Goal: Task Accomplishment & Management: Manage account settings

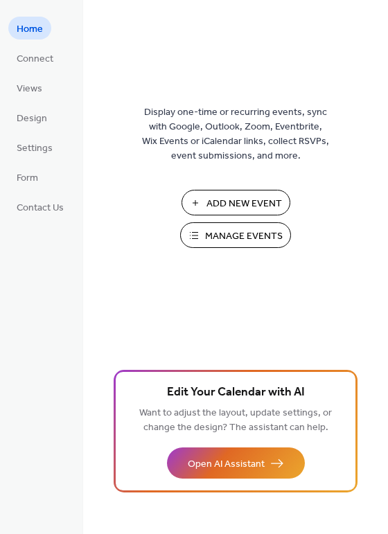
click at [199, 237] on button "Manage Events" at bounding box center [235, 235] width 111 height 26
click at [45, 210] on span "Contact Us" at bounding box center [40, 208] width 47 height 15
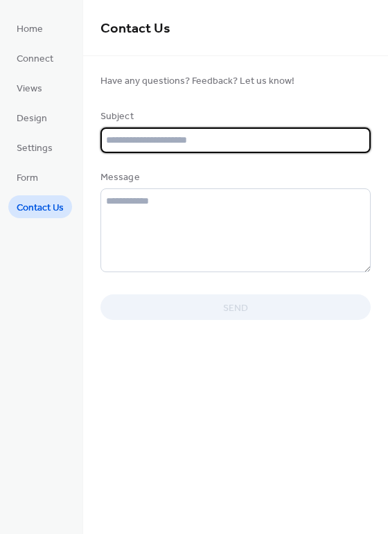
click at [148, 143] on input "text" at bounding box center [235, 140] width 270 height 26
type input "********"
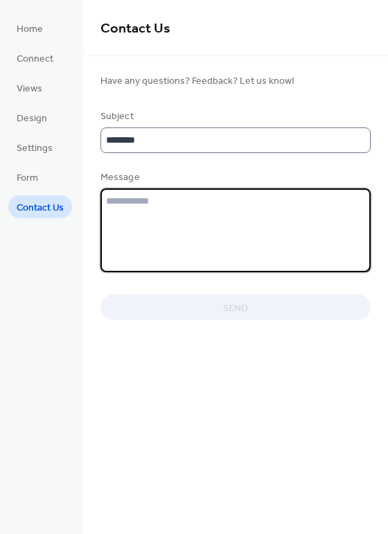
type textarea "*"
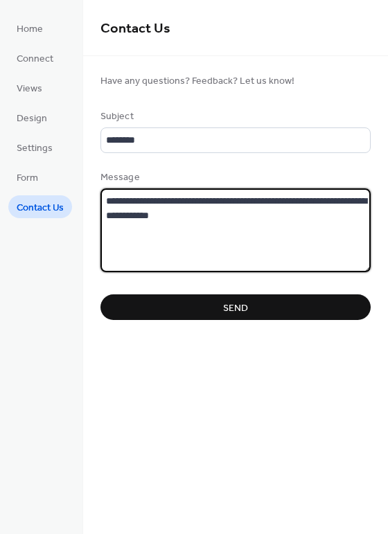
type textarea "**********"
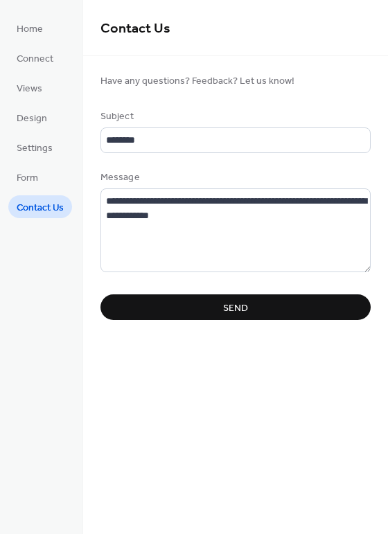
click at [175, 313] on button "Send" at bounding box center [235, 307] width 270 height 26
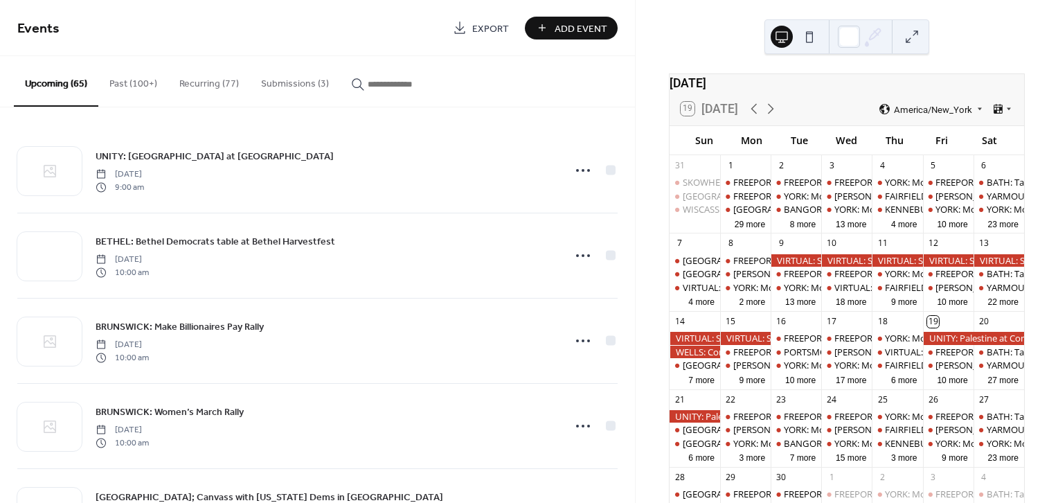
click at [291, 82] on button "Submissions (3)" at bounding box center [295, 80] width 90 height 49
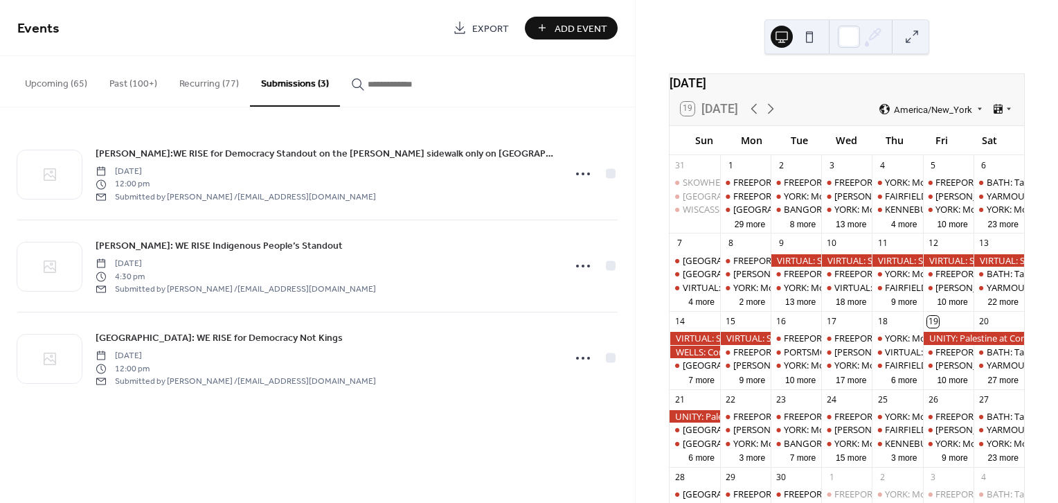
click at [382, 81] on input "button" at bounding box center [409, 84] width 83 height 15
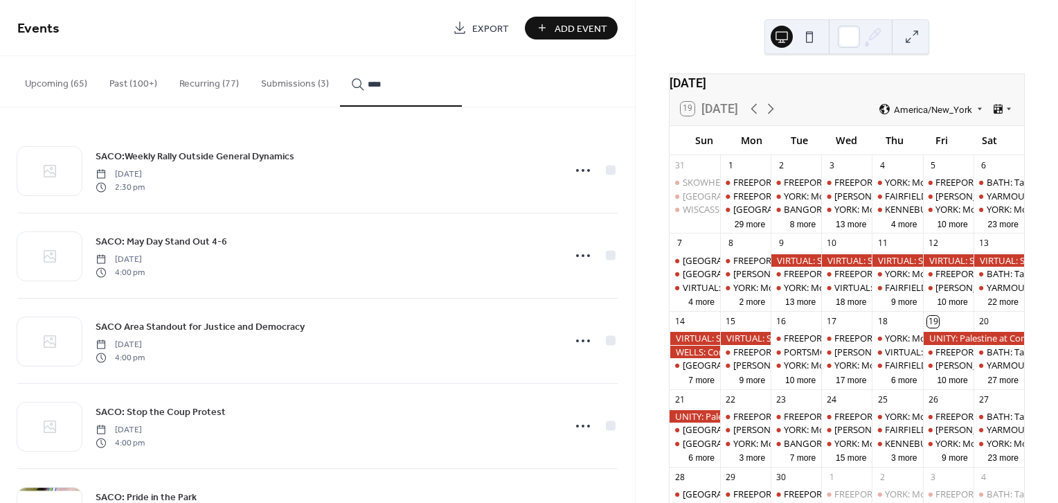
type input "****"
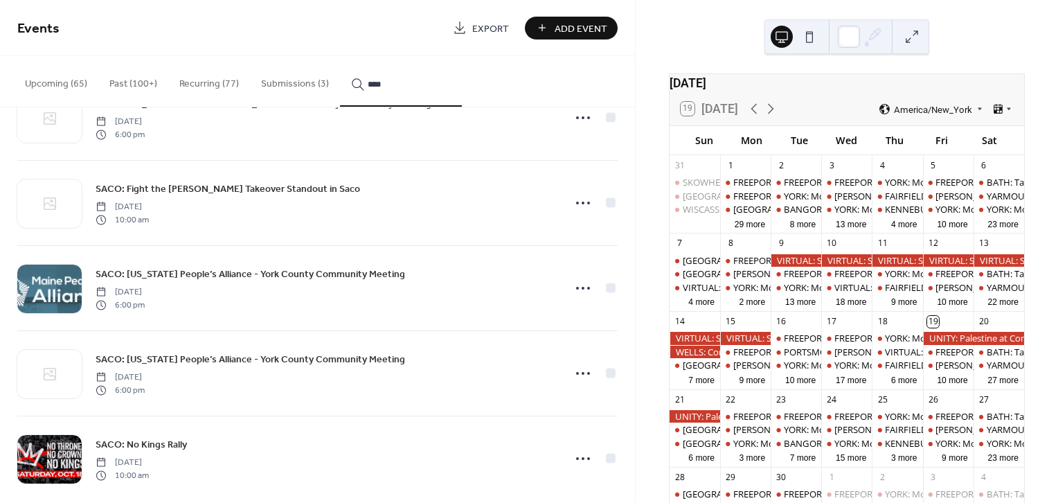
scroll to position [837, 0]
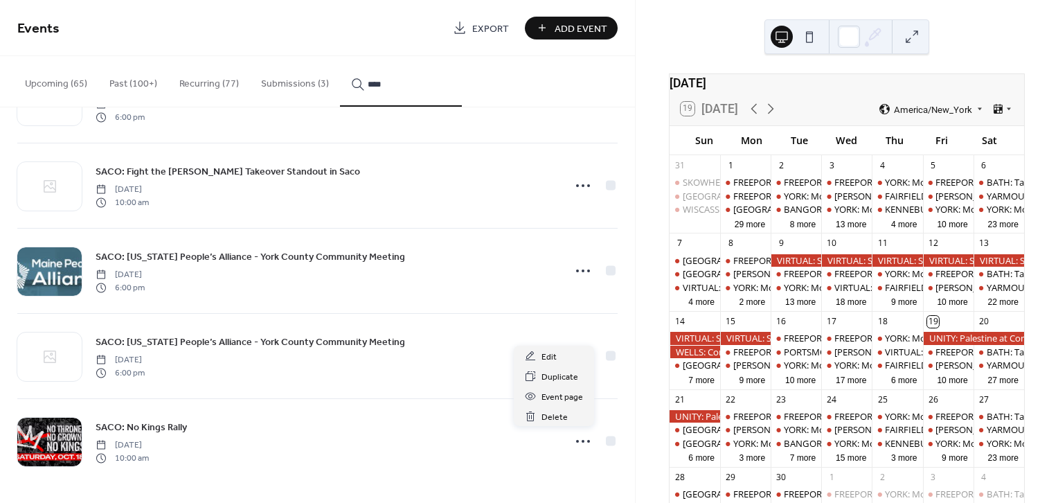
click at [582, 440] on circle at bounding box center [583, 441] width 3 height 3
click at [558, 393] on span "Event page" at bounding box center [563, 397] width 42 height 15
click at [129, 427] on span "SACO: No Kings Rally" at bounding box center [141, 427] width 91 height 15
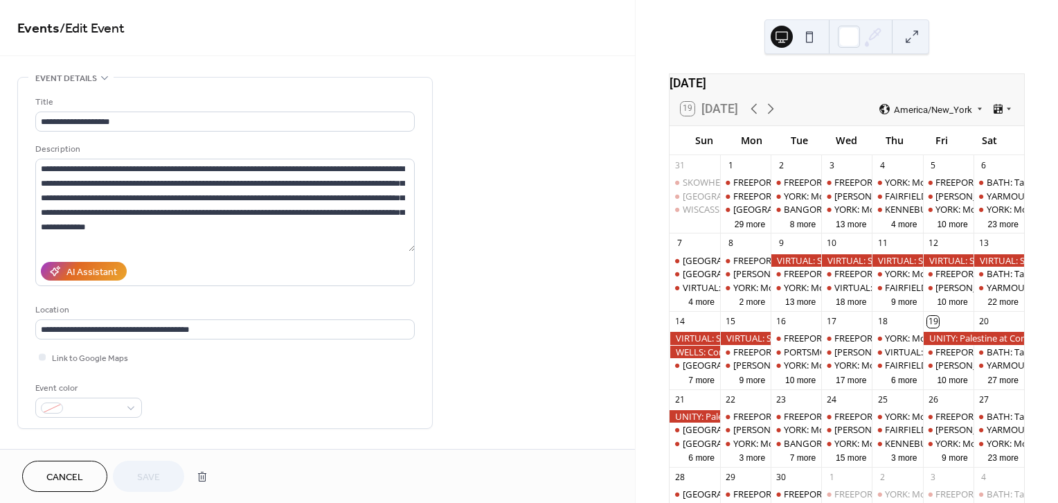
click at [912, 42] on button at bounding box center [912, 37] width 22 height 22
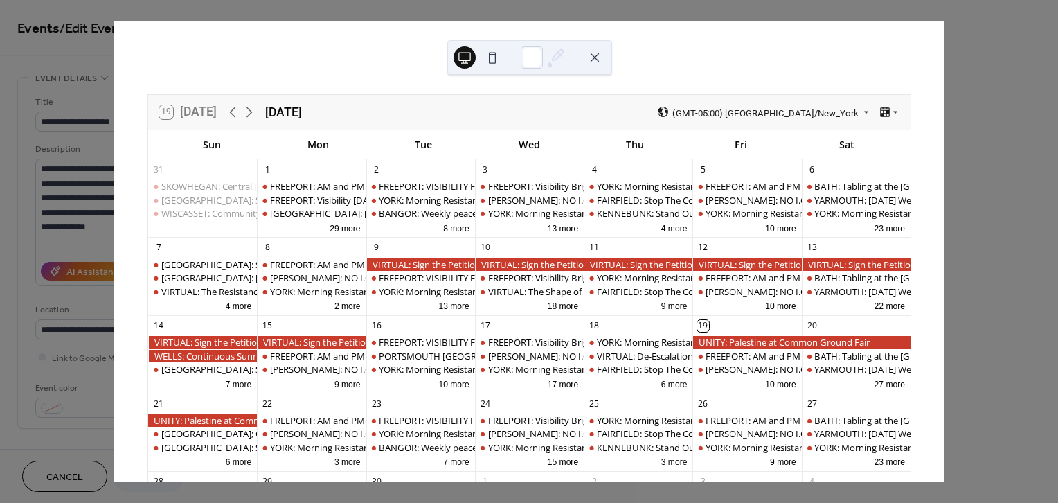
click at [589, 51] on button at bounding box center [595, 57] width 22 height 22
